Goal: Use online tool/utility: Use online tool/utility

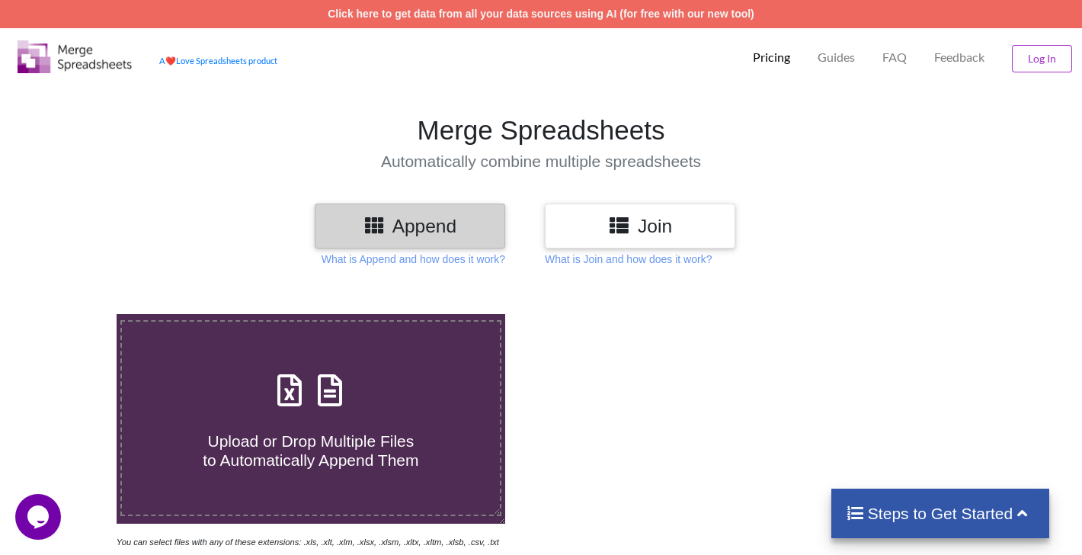
drag, startPoint x: 929, startPoint y: 91, endPoint x: 846, endPoint y: 14, distance: 113.2
click at [929, 91] on section "Merge Spreadsheets Automatically combine multiple spreadsheets" at bounding box center [541, 142] width 1082 height 121
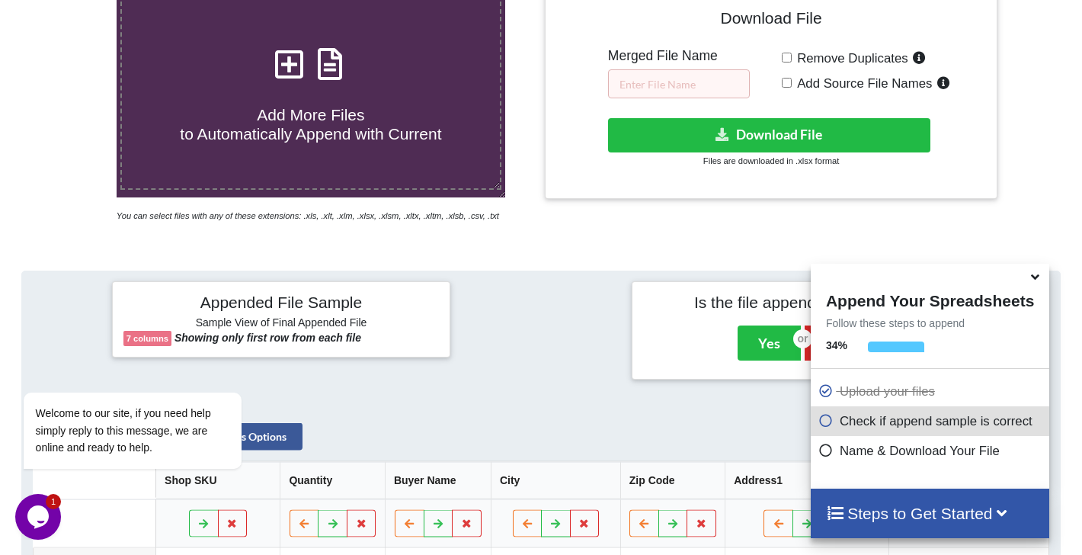
scroll to position [331, 0]
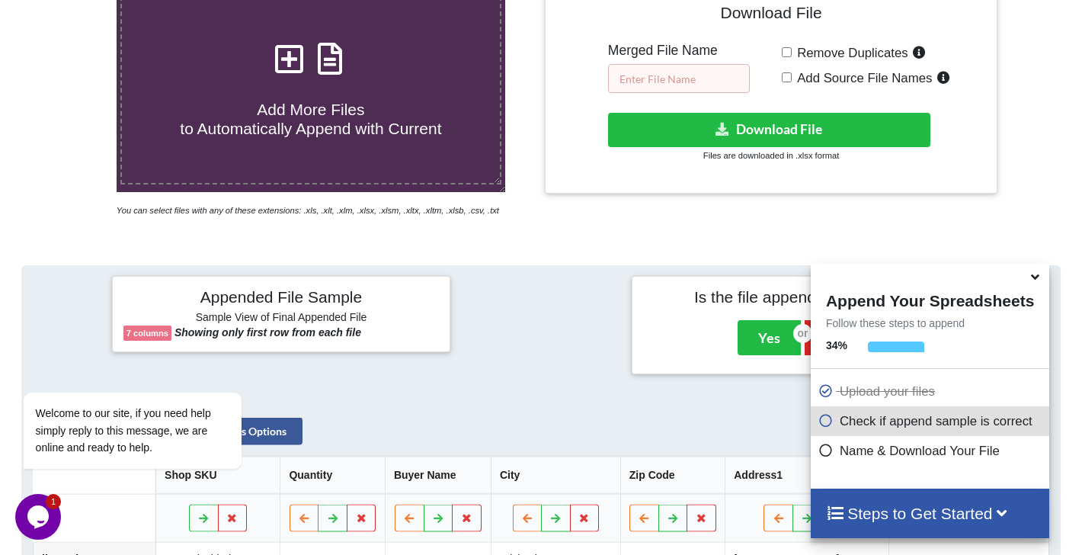
click at [699, 80] on input "text" at bounding box center [679, 78] width 142 height 29
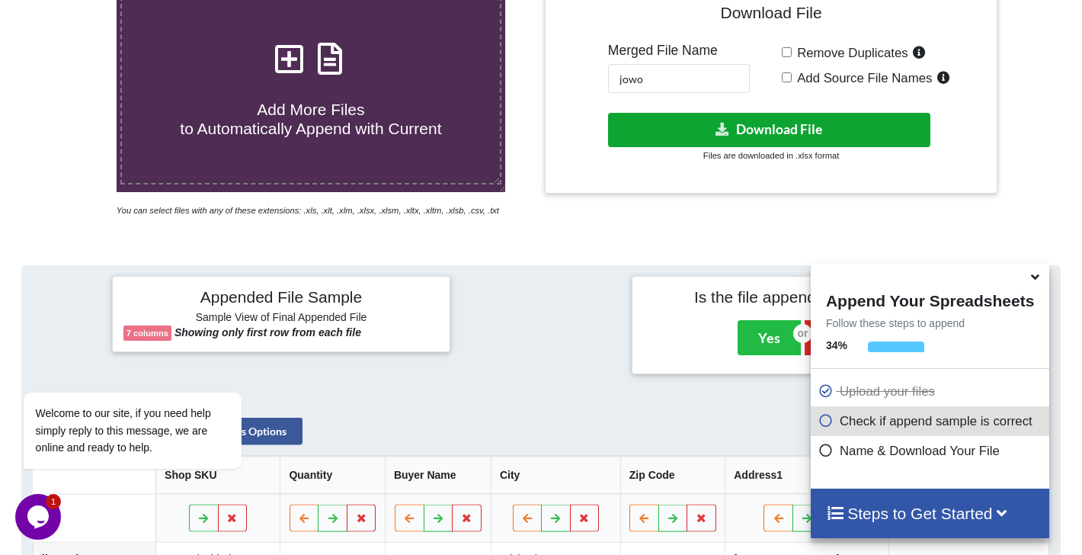
click at [763, 128] on button "Download File" at bounding box center [769, 130] width 322 height 34
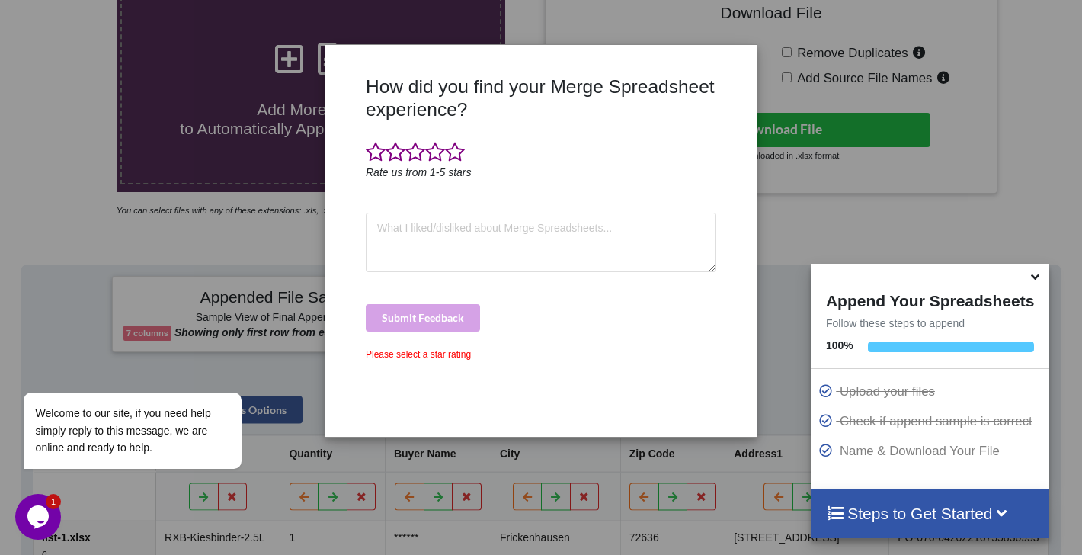
drag, startPoint x: 870, startPoint y: 113, endPoint x: 931, endPoint y: 177, distance: 87.8
click at [872, 117] on div "How did you find your Merge Spreadsheet experience? Rate us from 1-5 stars Subm…" at bounding box center [541, 277] width 1082 height 555
click at [1038, 280] on icon at bounding box center [1035, 274] width 16 height 14
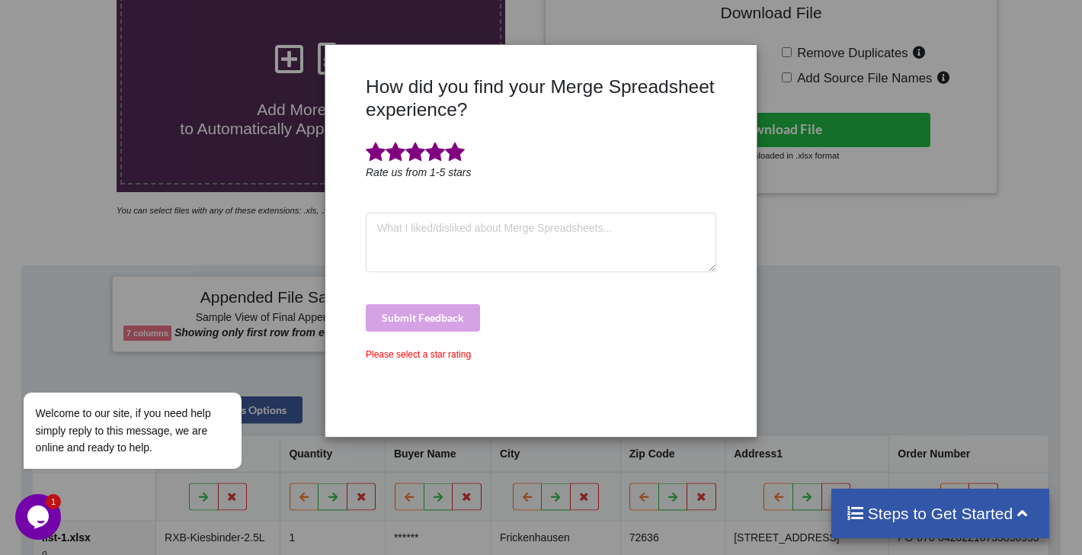
click at [453, 155] on span at bounding box center [455, 152] width 20 height 21
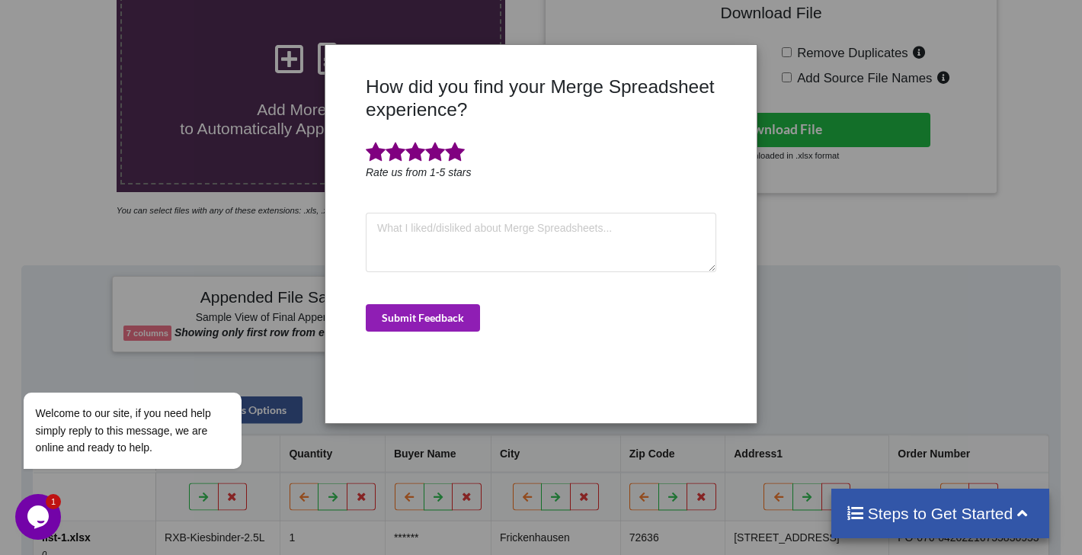
click at [411, 316] on button "Submit Feedback" at bounding box center [423, 317] width 114 height 27
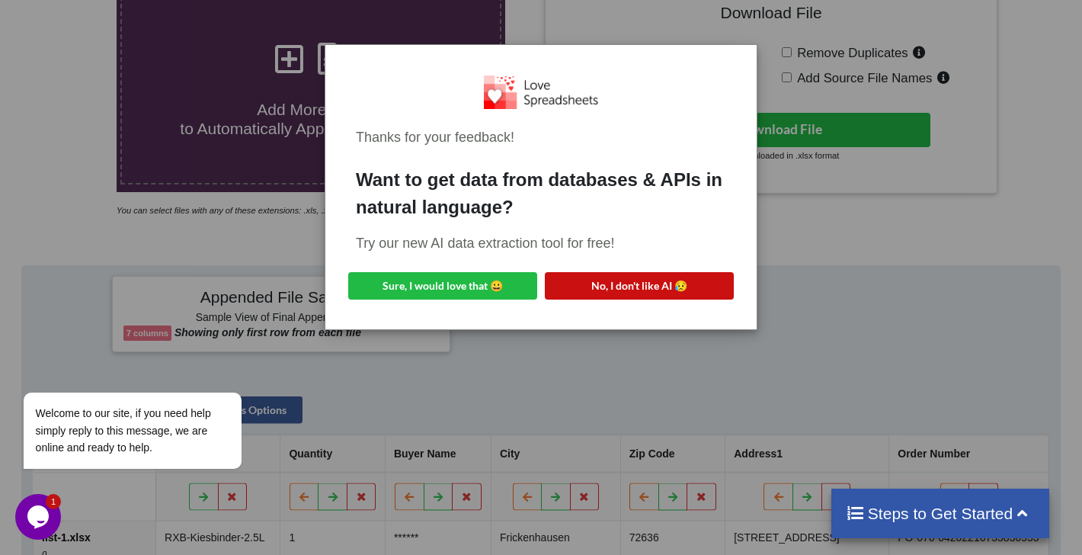
click at [635, 285] on button "No, I don't like AI 😥" at bounding box center [639, 285] width 189 height 27
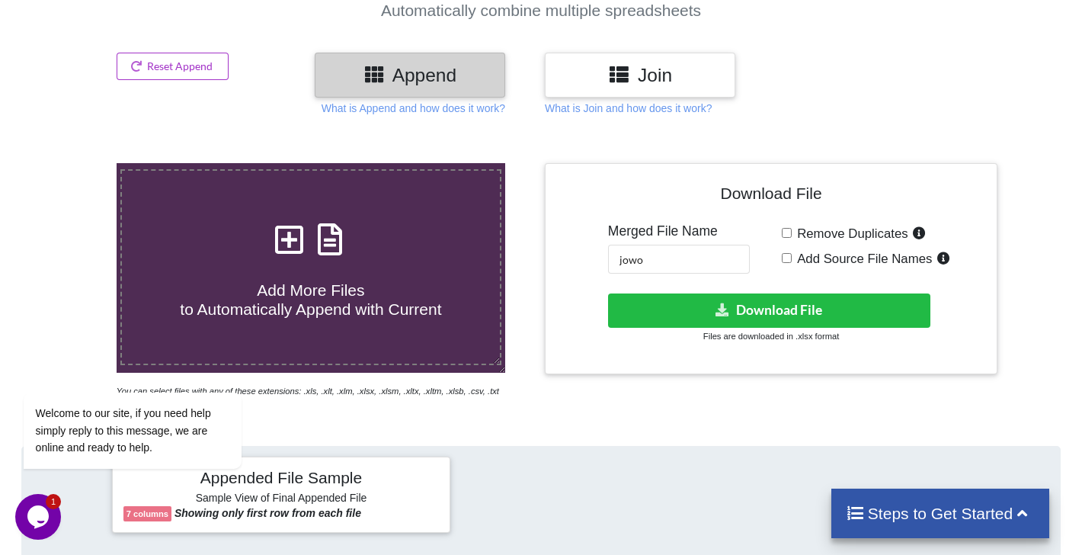
scroll to position [150, 0]
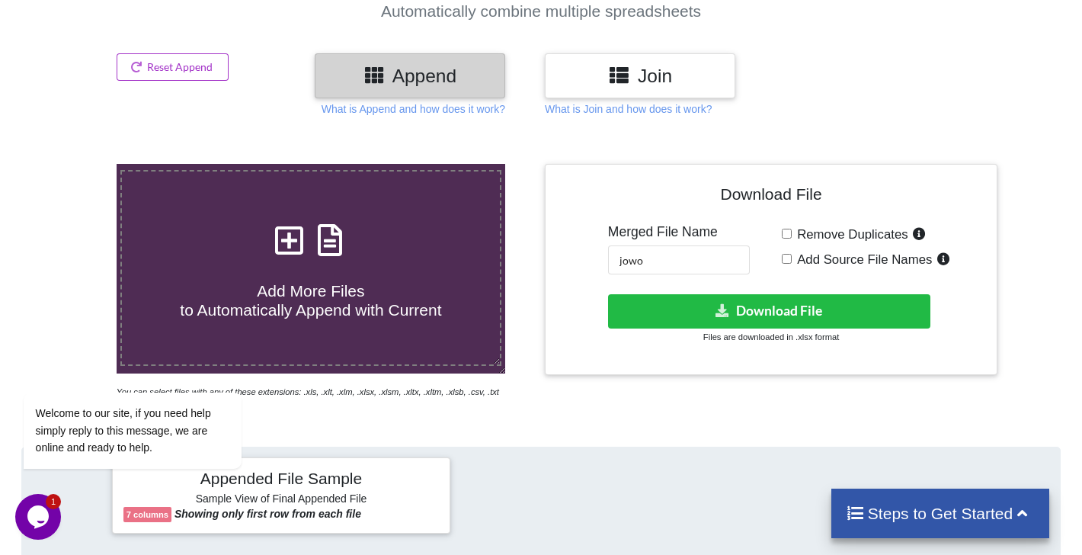
click at [324, 270] on h4 "Add More Files to Automatically Append with Current" at bounding box center [311, 290] width 378 height 58
click at [73, 164] on input "Add More Files to Automatically Append with Current" at bounding box center [73, 164] width 0 height 0
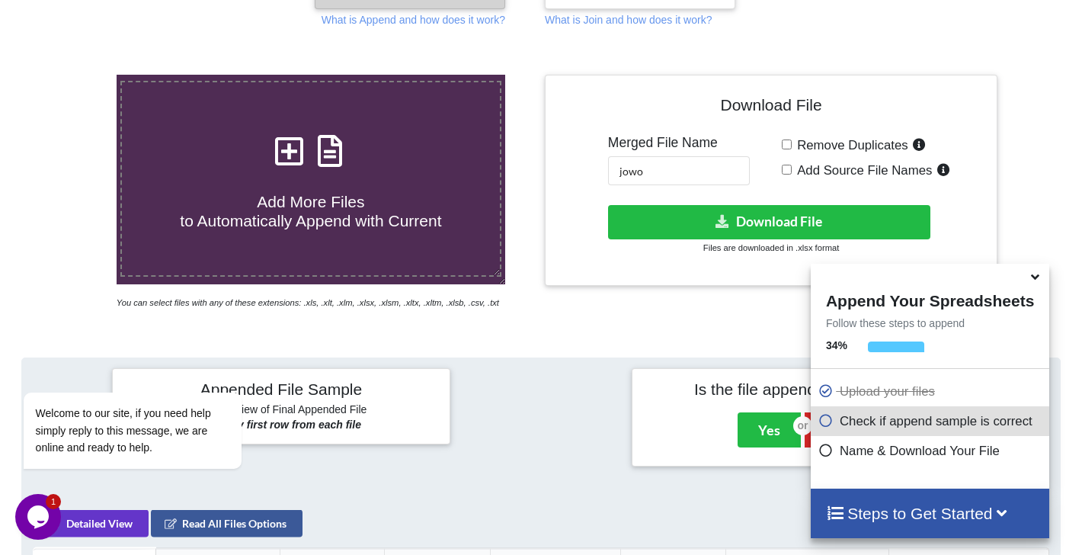
scroll to position [238, 0]
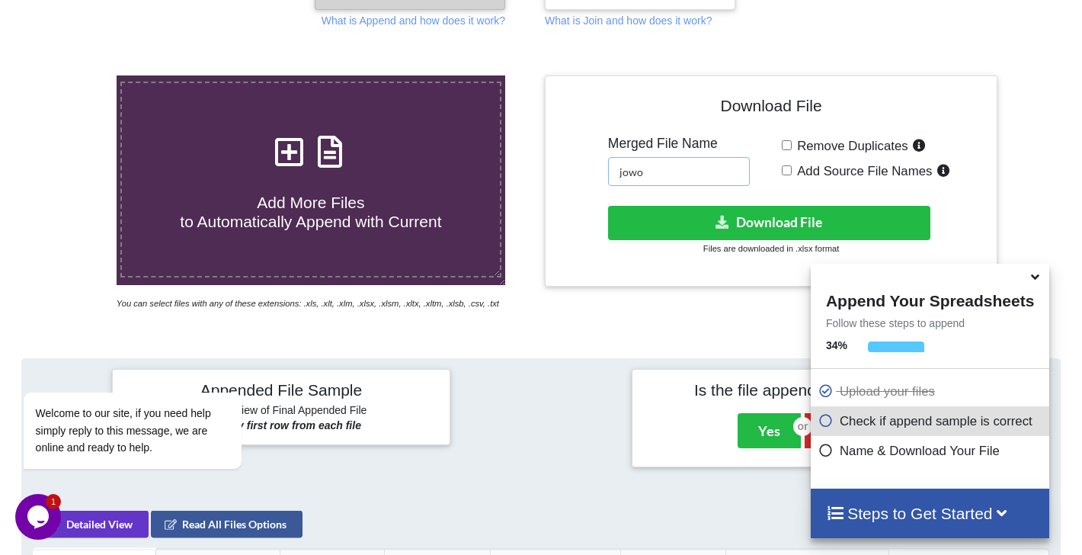
click at [673, 171] on input "jowo" at bounding box center [679, 171] width 142 height 29
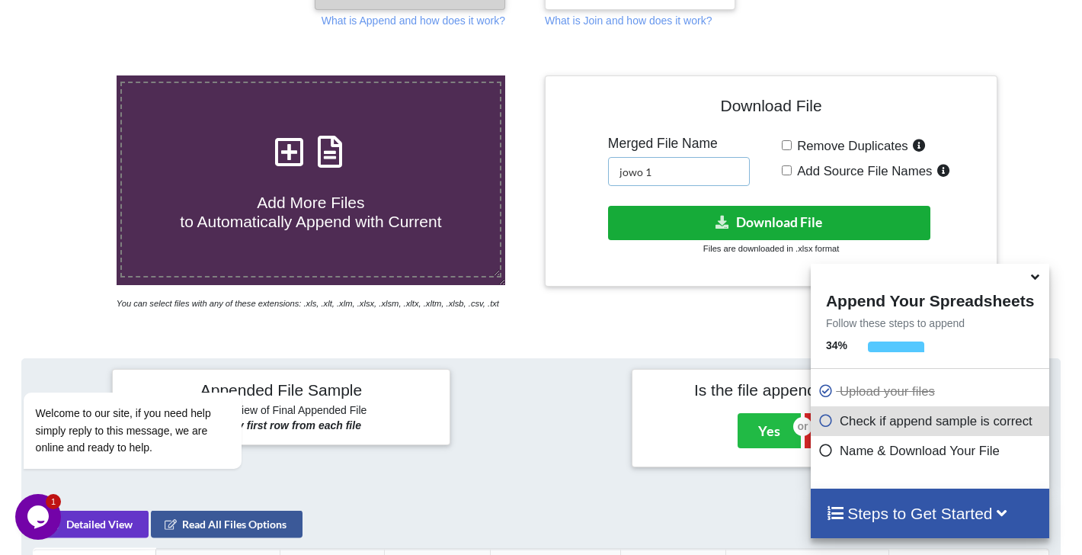
type input "jowo 1"
click at [750, 221] on button "Download File" at bounding box center [769, 223] width 322 height 34
